Goal: Task Accomplishment & Management: Complete application form

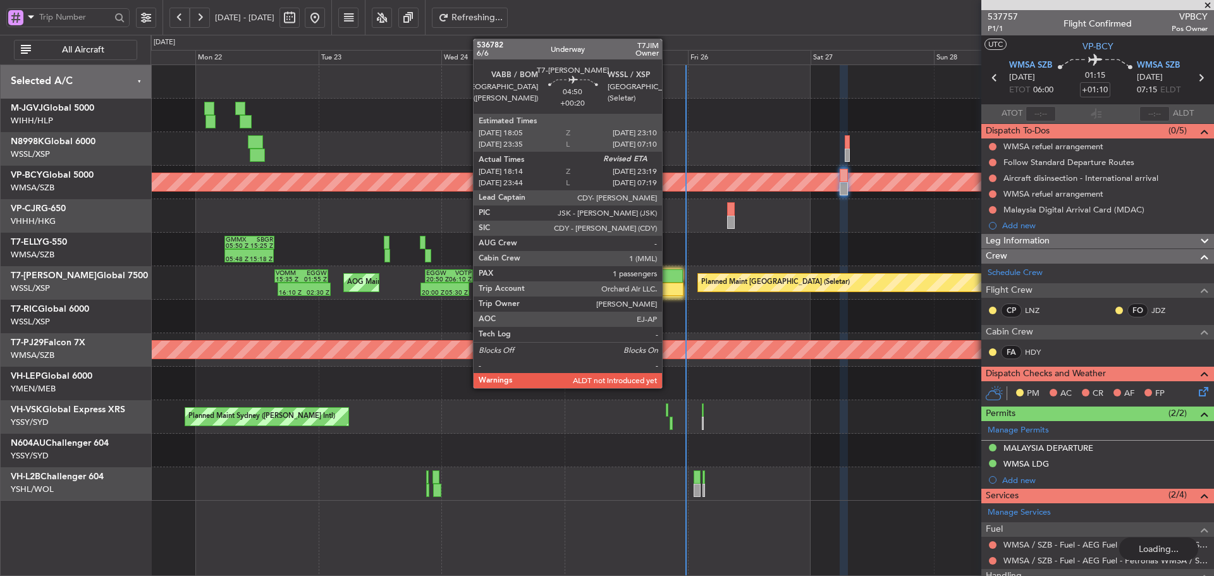
scroll to position [75, 0]
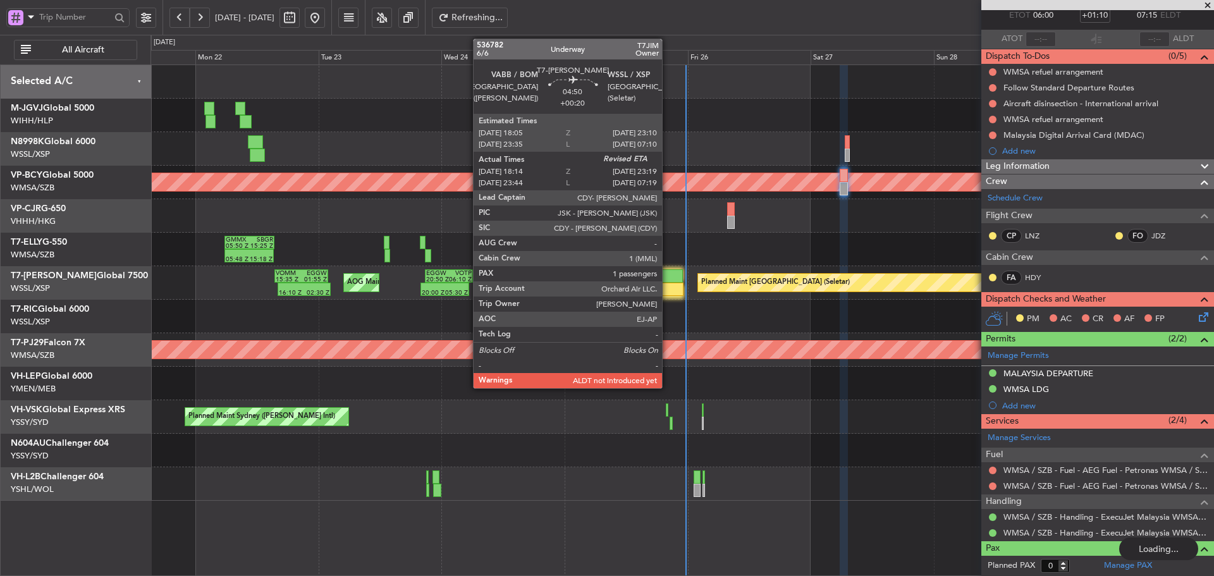
click at [670, 283] on div at bounding box center [671, 289] width 27 height 13
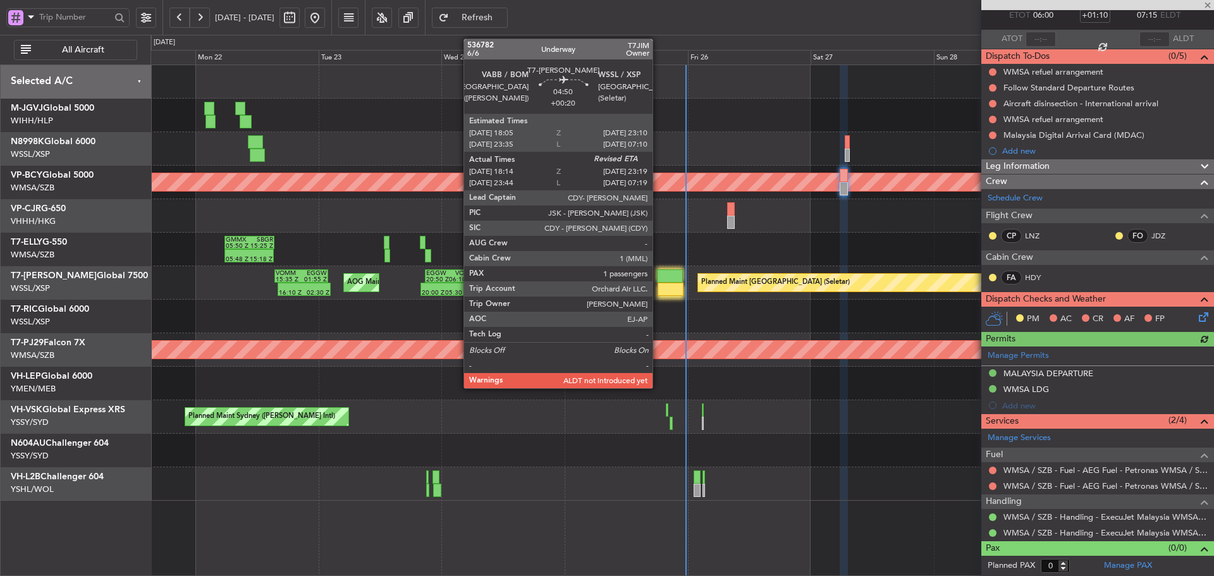
type input "+00:20"
type input "18:24"
type input "1"
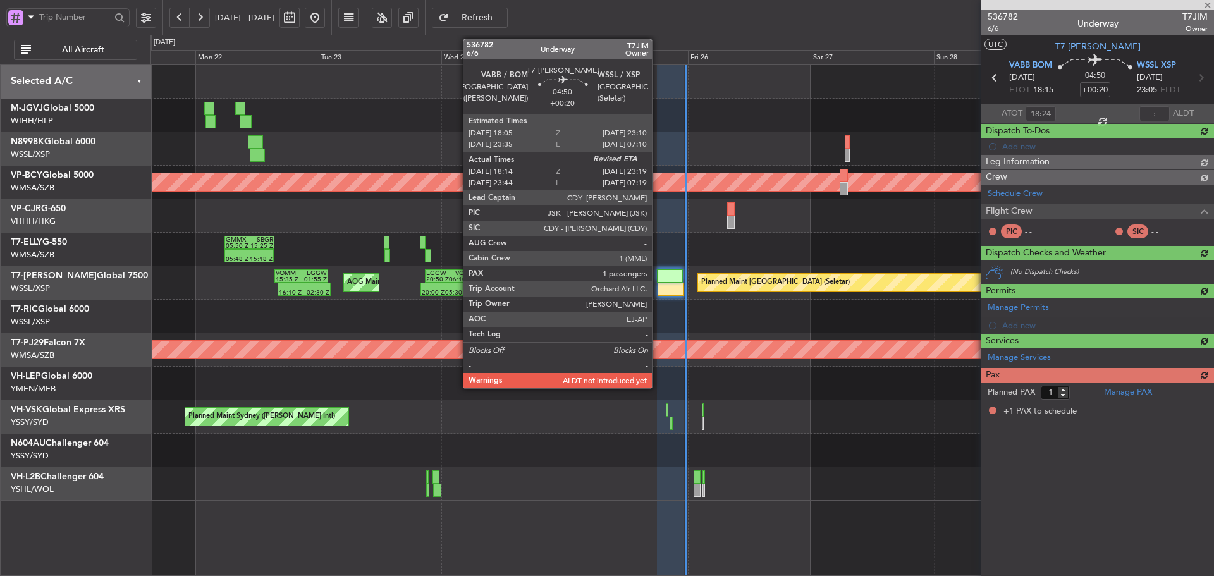
scroll to position [0, 0]
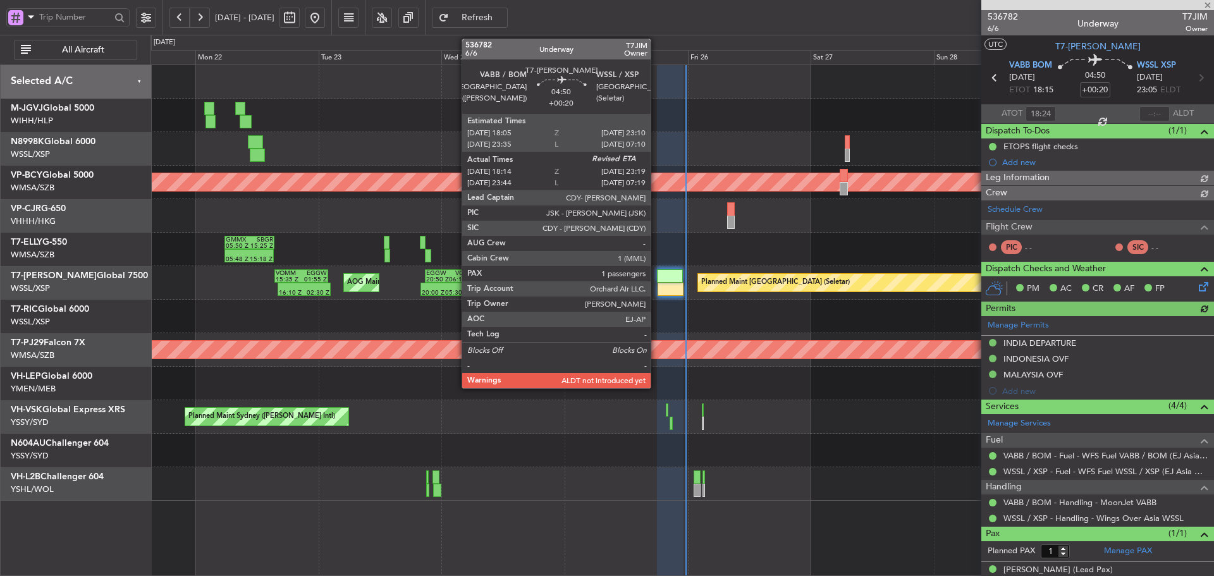
type input "[PERSON_NAME] (LEU)"
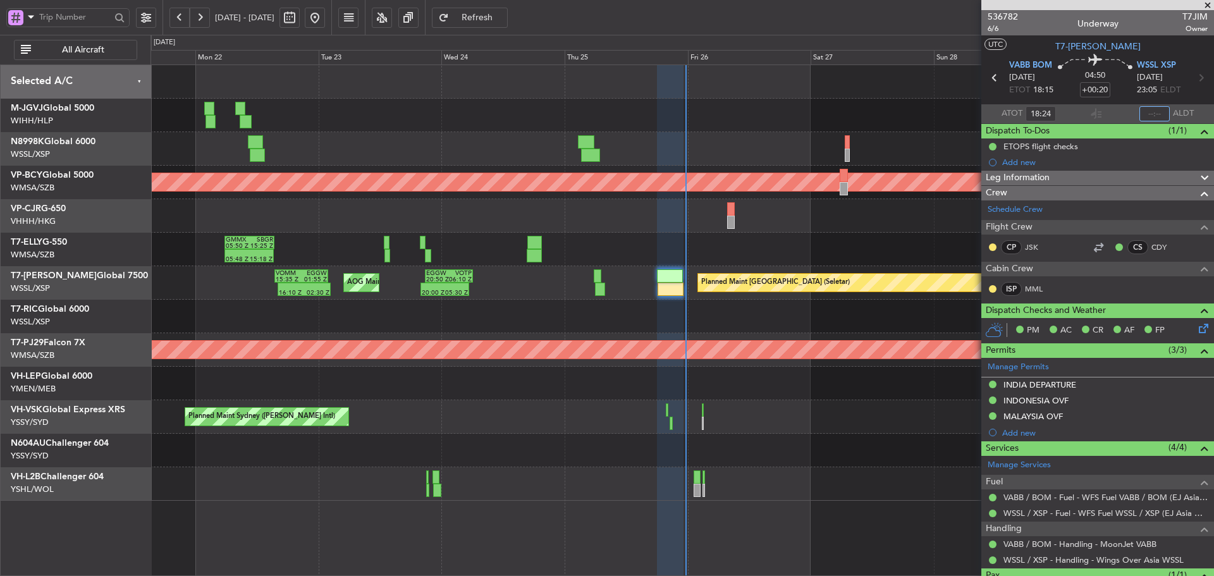
click at [1142, 111] on input "text" at bounding box center [1154, 113] width 30 height 15
type input "23:24"
type input "[PERSON_NAME] (LEU)"
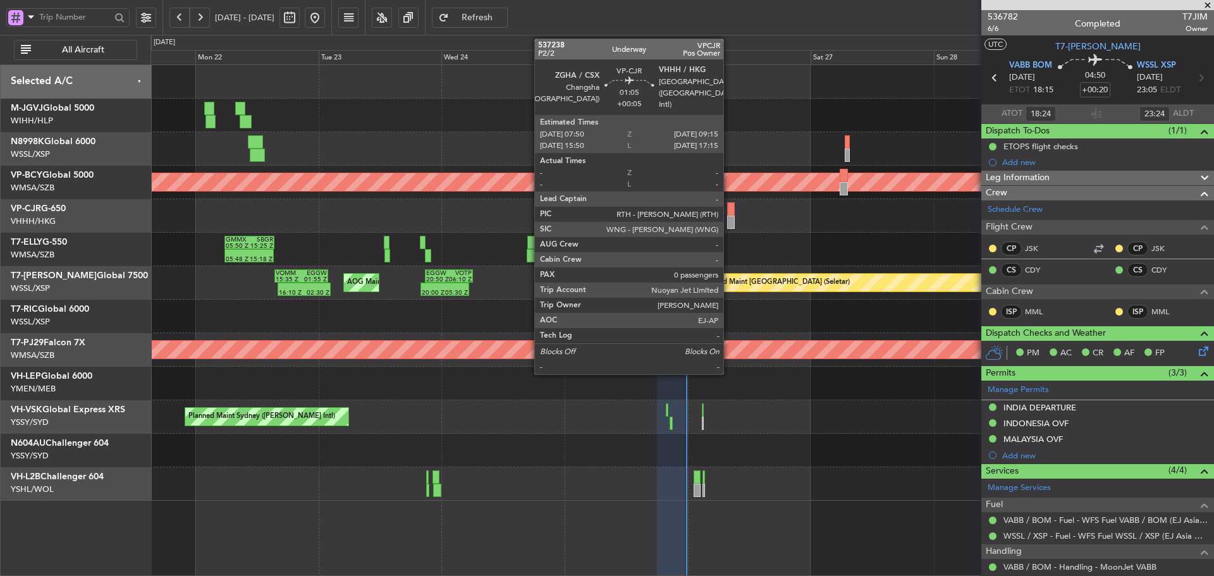
click at [729, 209] on div at bounding box center [731, 208] width 8 height 13
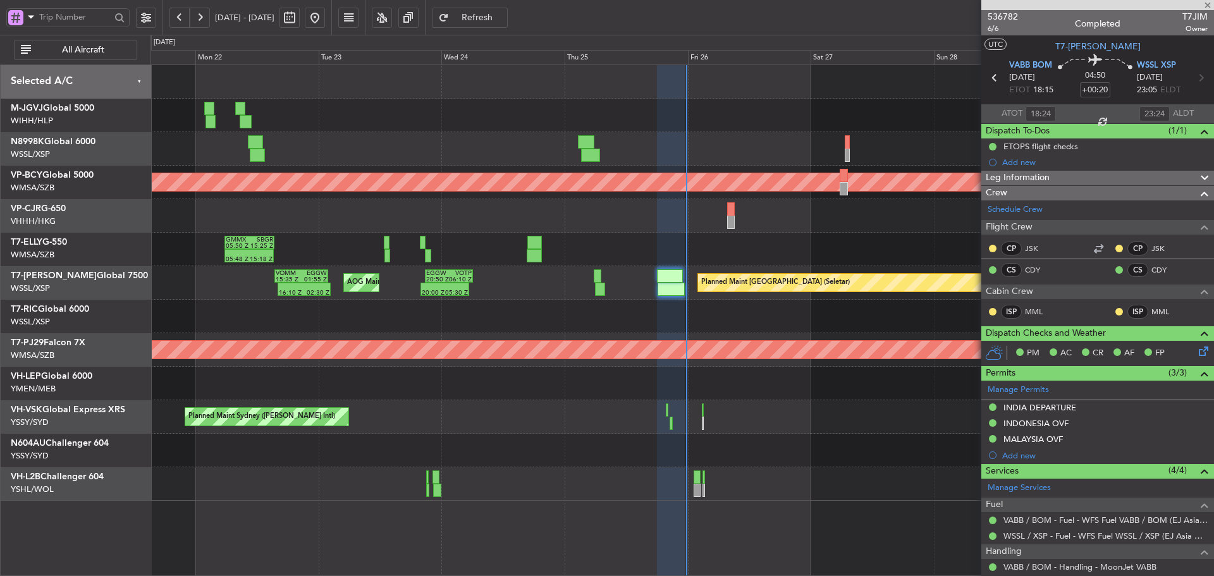
type input "+00:05"
type input "0"
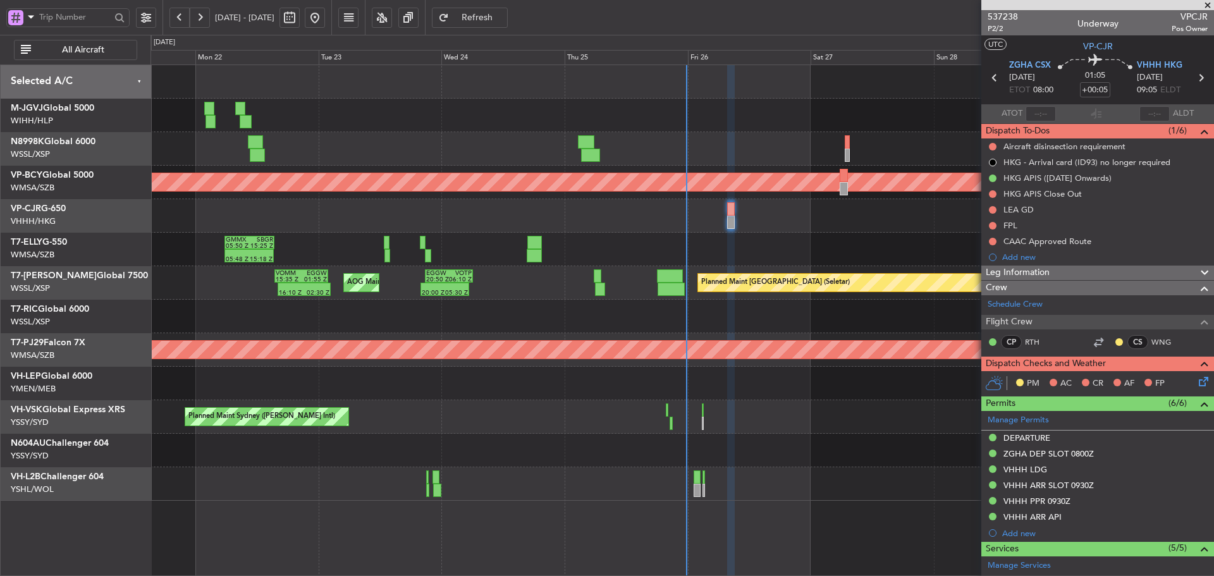
click at [1205, 5] on span at bounding box center [1207, 5] width 13 height 11
